Goal: Task Accomplishment & Management: Use online tool/utility

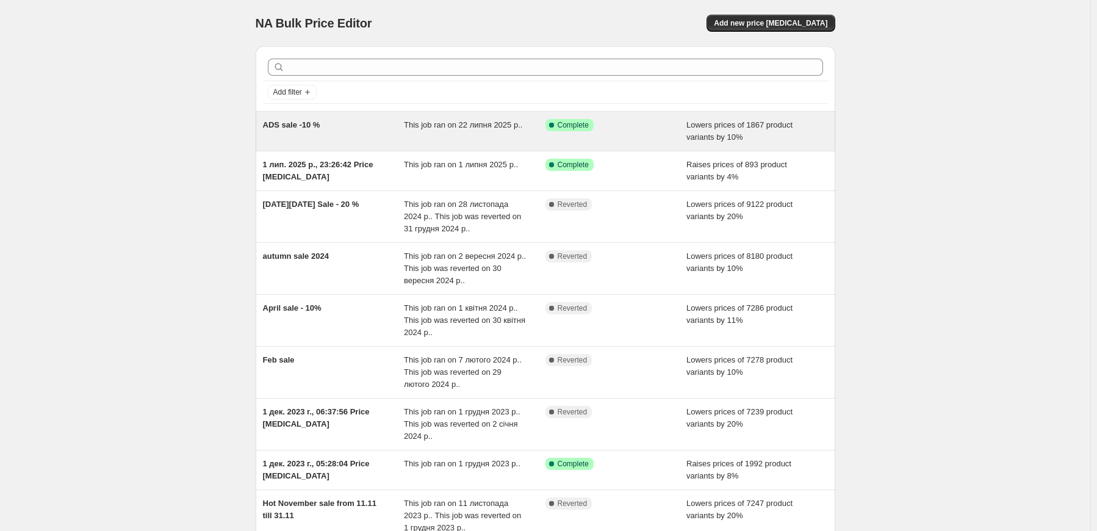
click at [289, 123] on span "ADS sale -10 %" at bounding box center [291, 124] width 57 height 9
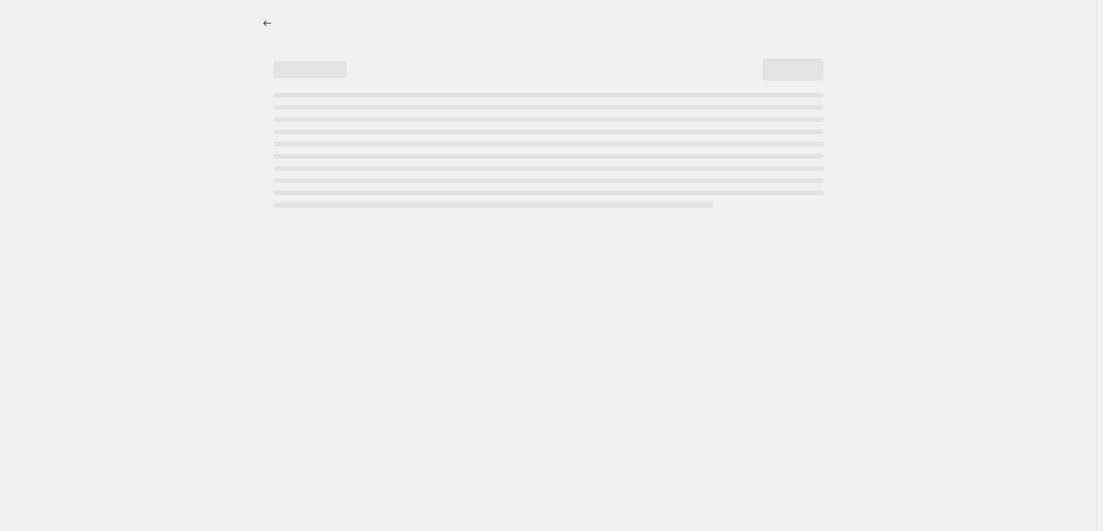
select select "percentage"
select select "collection"
select select "not_equal"
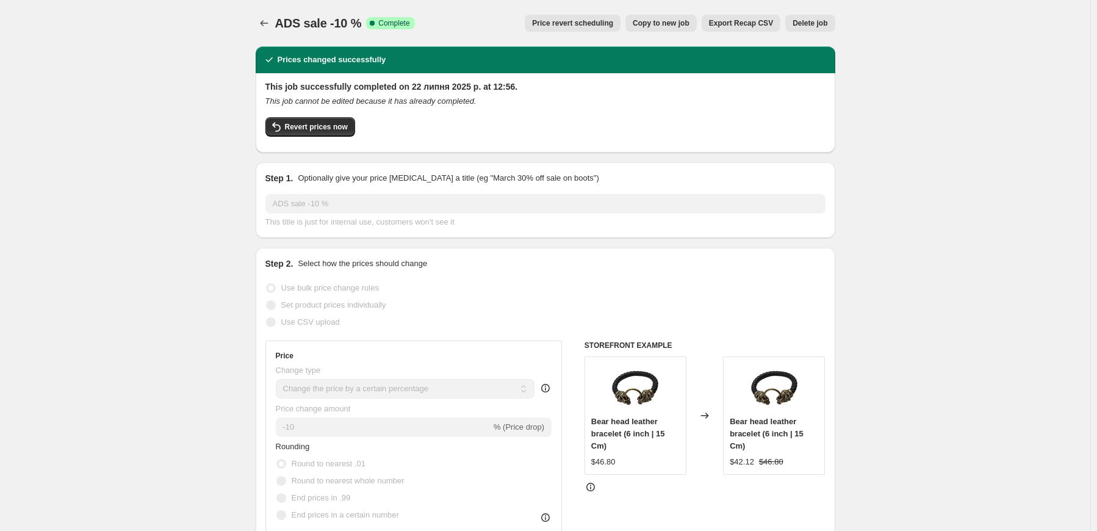
click at [600, 19] on span "Price revert scheduling" at bounding box center [572, 23] width 81 height 10
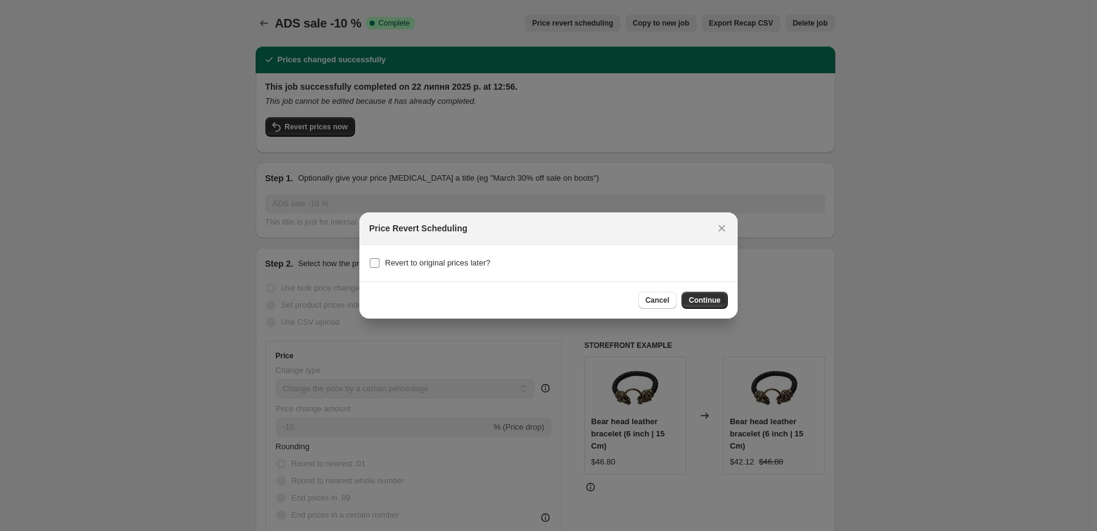
click at [459, 261] on span "Revert to original prices later?" at bounding box center [438, 262] width 106 height 9
click at [380, 261] on input "Revert to original prices later?" at bounding box center [375, 263] width 10 height 10
checkbox input "true"
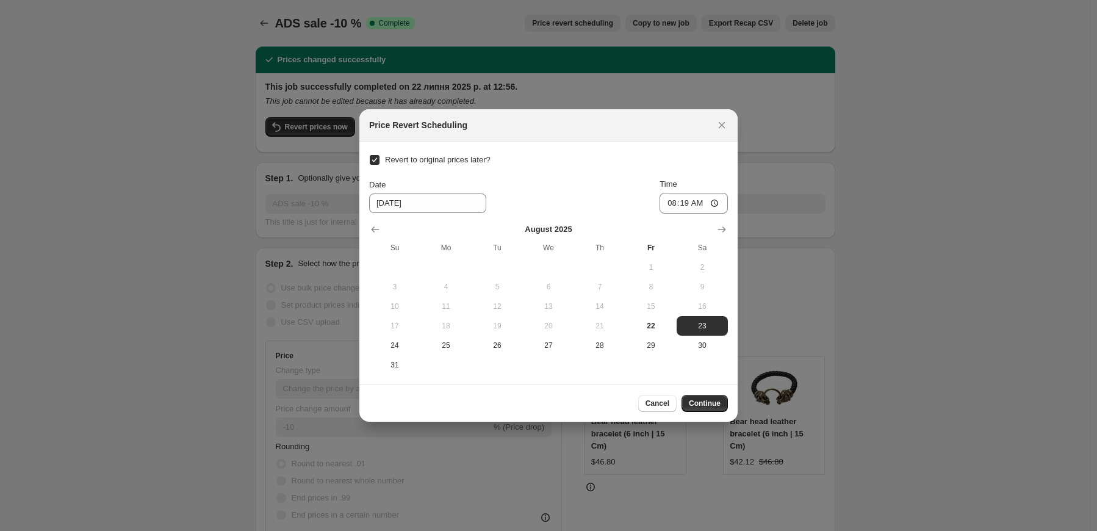
click at [375, 158] on input "Revert to original prices later?" at bounding box center [375, 160] width 10 height 10
checkbox input "false"
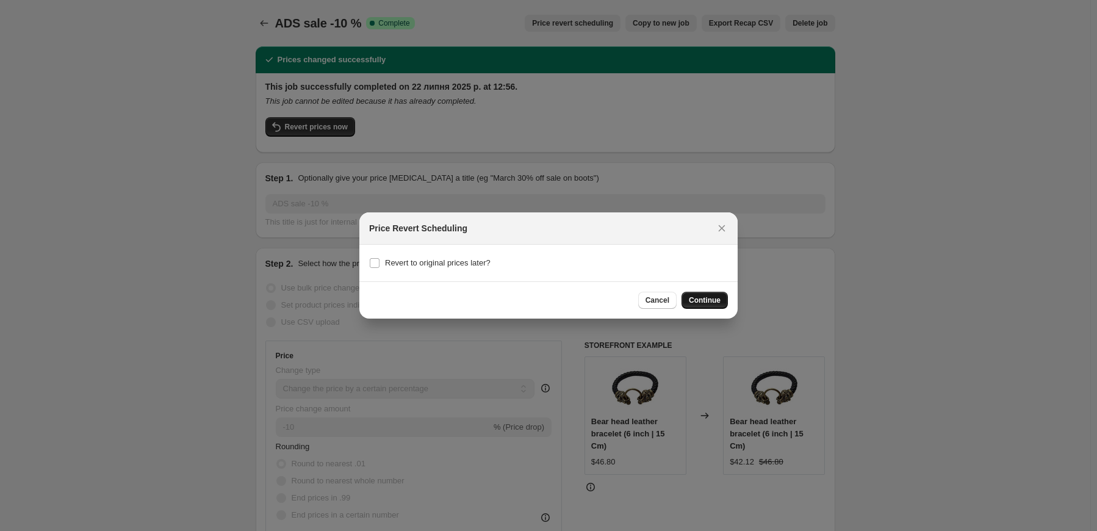
click at [715, 295] on button "Continue" at bounding box center [705, 300] width 46 height 17
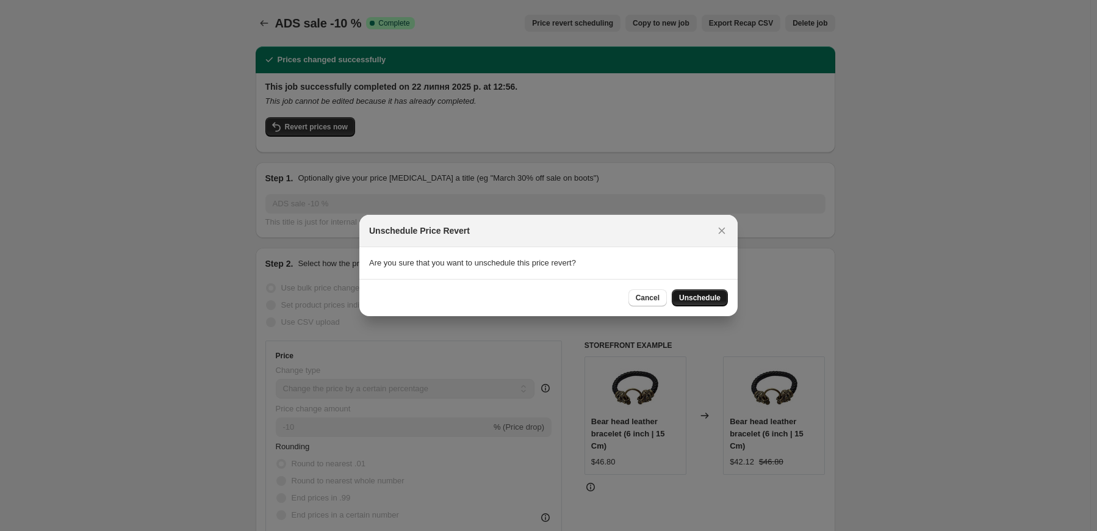
click at [718, 300] on span "Unschedule" at bounding box center [699, 298] width 41 height 10
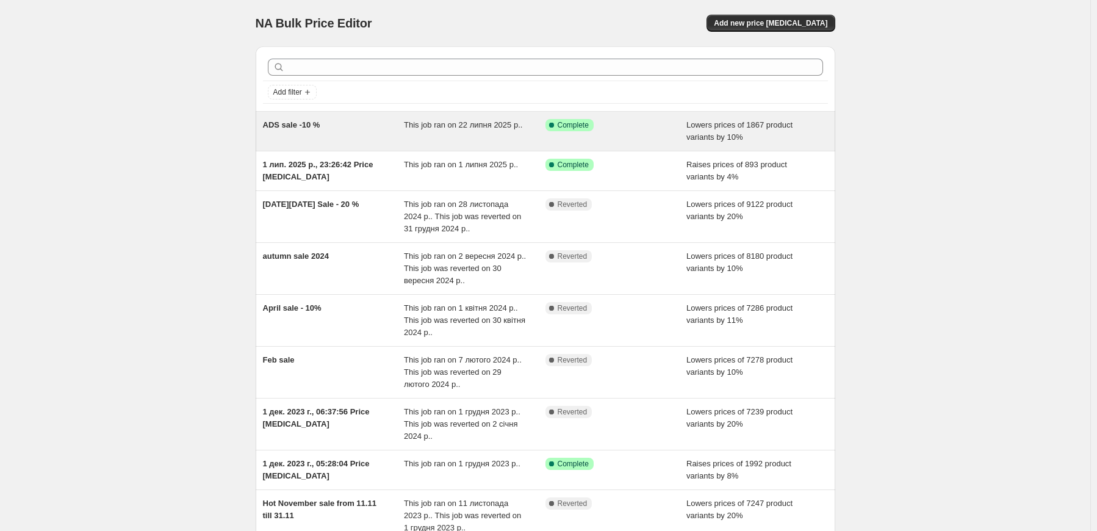
click at [372, 132] on div "ADS sale -10 %" at bounding box center [334, 131] width 142 height 24
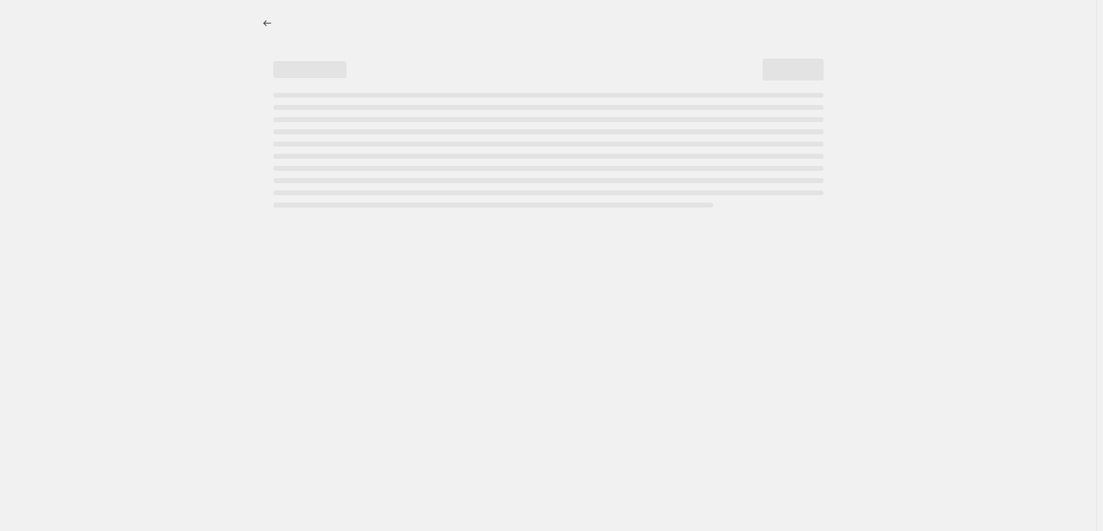
select select "percentage"
select select "collection"
select select "not_equal"
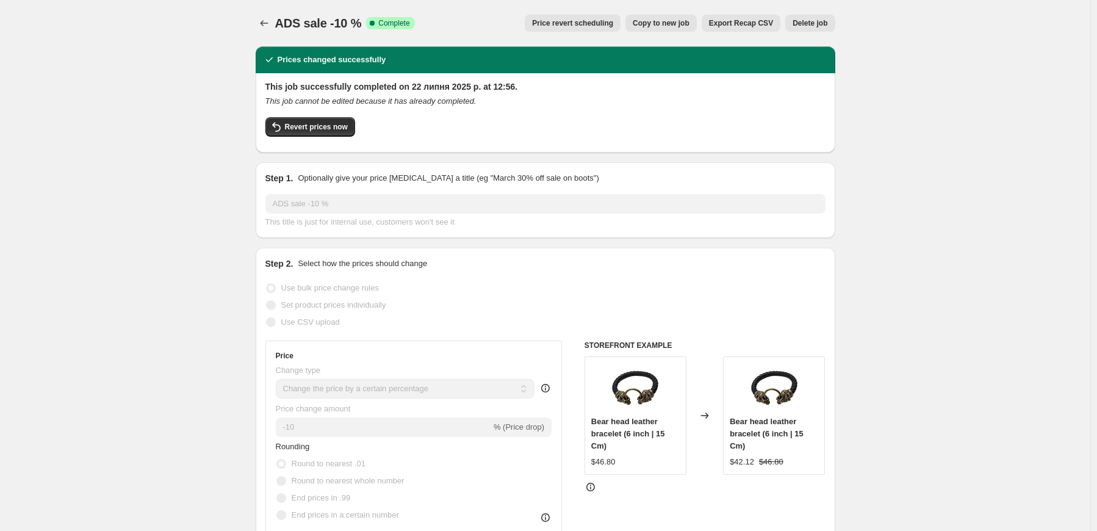
click at [597, 16] on button "Price revert scheduling" at bounding box center [573, 23] width 96 height 17
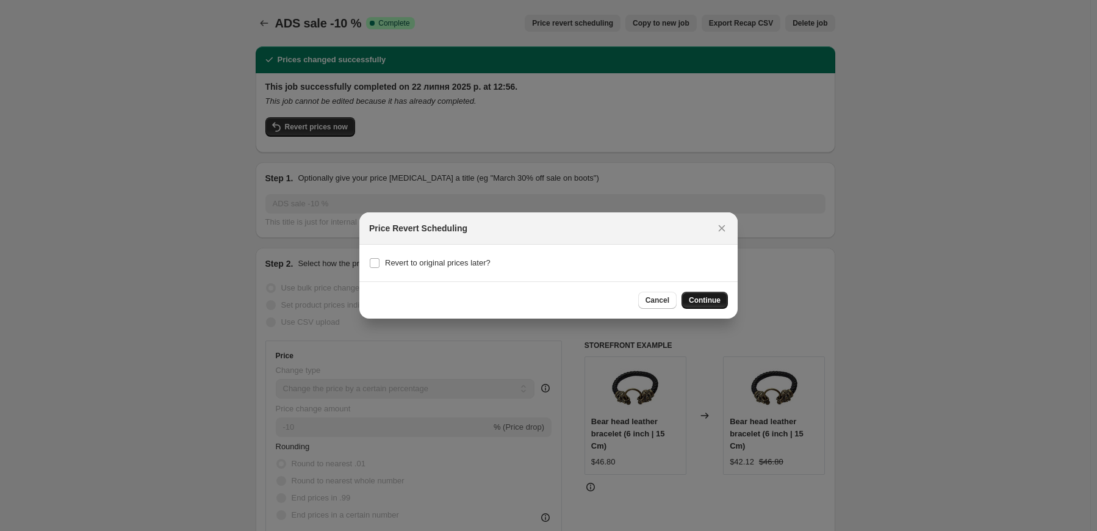
click at [710, 301] on span "Continue" at bounding box center [705, 300] width 32 height 10
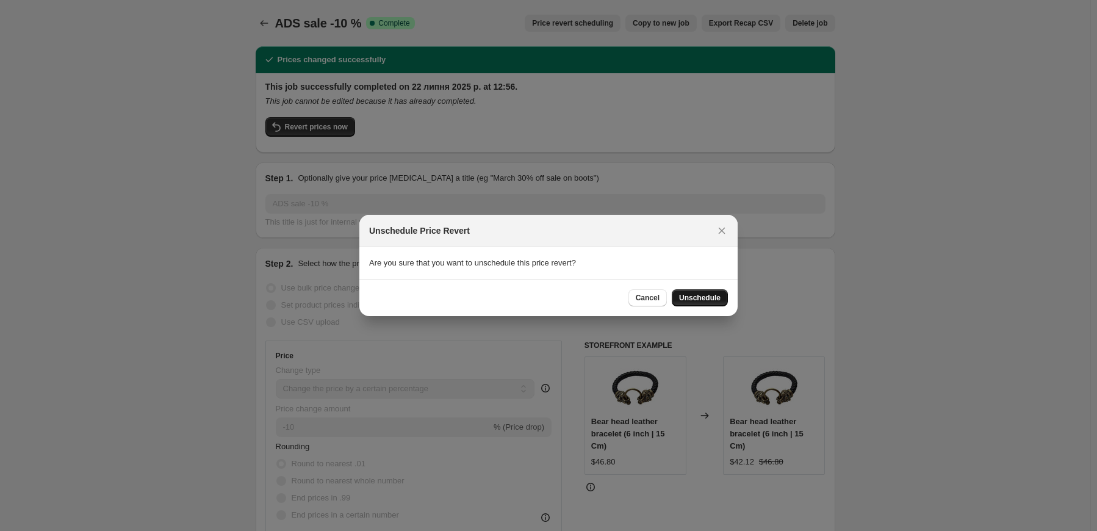
click at [710, 297] on span "Unschedule" at bounding box center [699, 298] width 41 height 10
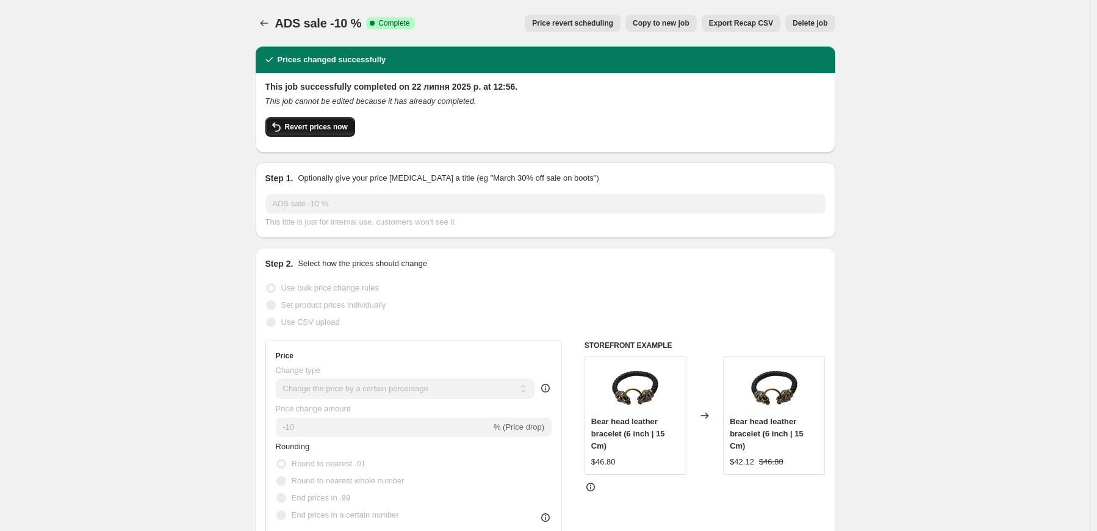
click at [326, 129] on span "Revert prices now" at bounding box center [316, 127] width 63 height 10
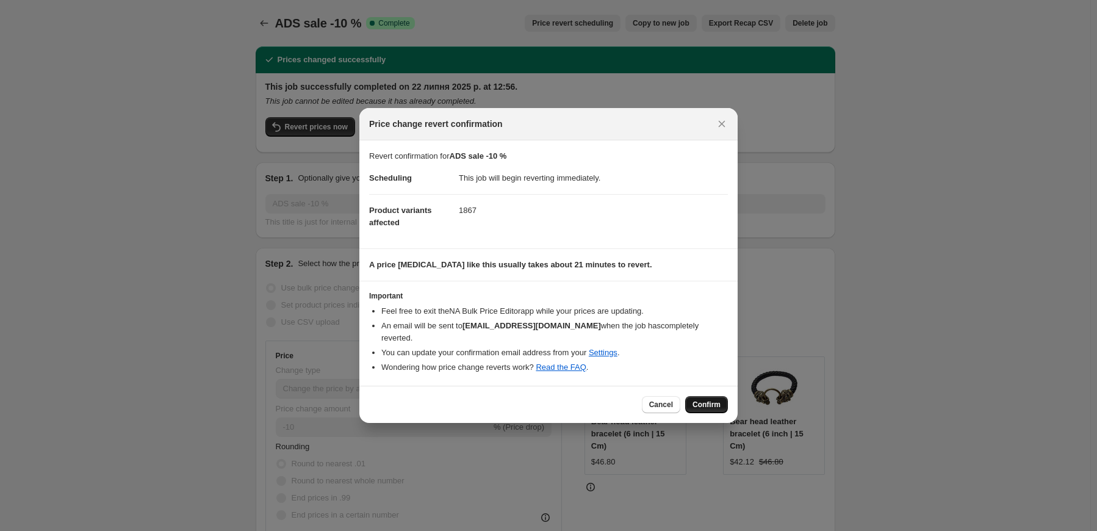
click at [712, 400] on span "Confirm" at bounding box center [707, 405] width 28 height 10
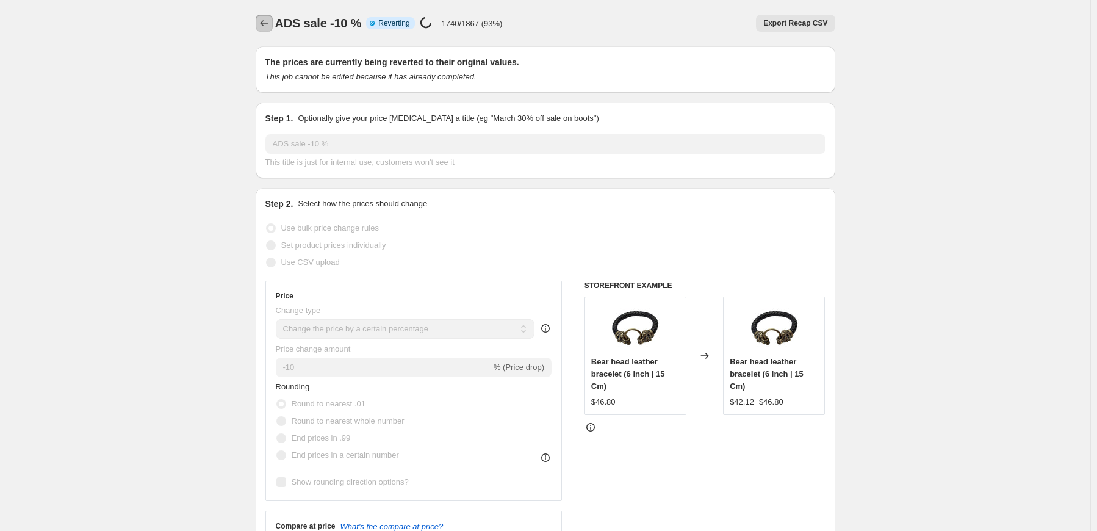
click at [261, 16] on button "Price change jobs" at bounding box center [264, 23] width 17 height 17
